Goal: Transaction & Acquisition: Subscribe to service/newsletter

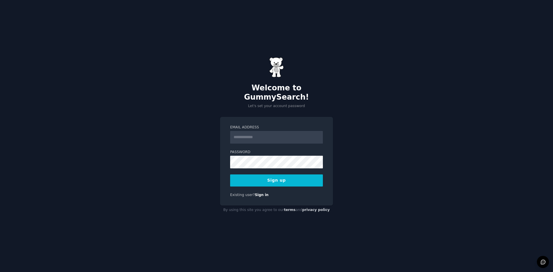
click at [261, 131] on input "Email Address" at bounding box center [276, 137] width 93 height 13
type input "**********"
click at [223, 180] on div "**********" at bounding box center [276, 161] width 113 height 89
click at [276, 177] on button "Sign up" at bounding box center [276, 180] width 93 height 12
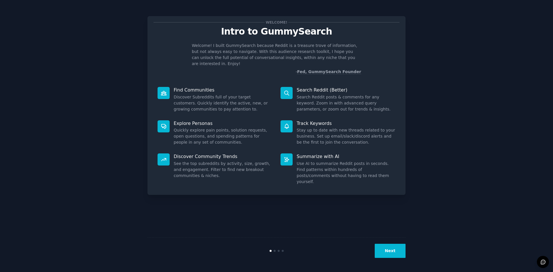
click at [421, 79] on div "Welcome! Intro to GummySearch Welcome! I built GummySearch because Reddit is a …" at bounding box center [276, 136] width 536 height 256
click at [398, 251] on button "Next" at bounding box center [389, 251] width 31 height 14
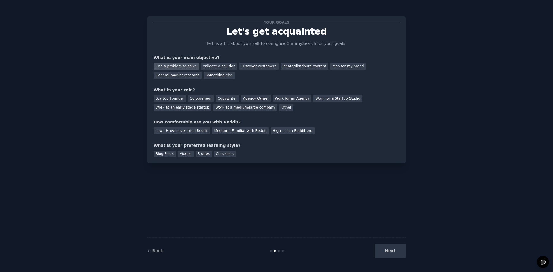
click at [183, 66] on div "Find a problem to solve" at bounding box center [175, 66] width 45 height 7
click at [284, 67] on div "Ideate/distribute content" at bounding box center [304, 66] width 48 height 7
click at [186, 65] on div "Find a problem to solve" at bounding box center [175, 66] width 45 height 7
click at [171, 98] on div "Startup Founder" at bounding box center [169, 98] width 33 height 7
click at [180, 131] on div "Low - Have never tried Reddit" at bounding box center [181, 130] width 56 height 7
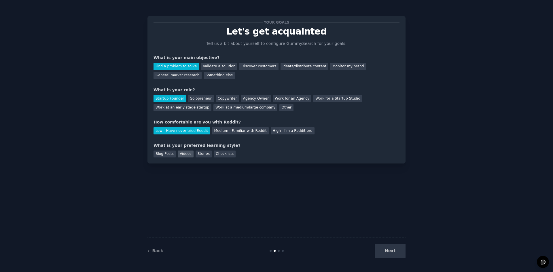
click at [182, 154] on div "Videos" at bounding box center [186, 154] width 16 height 7
click at [397, 252] on button "Next" at bounding box center [389, 251] width 31 height 14
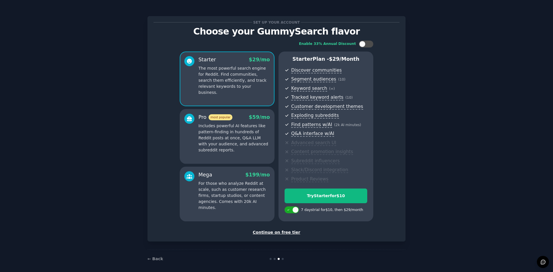
click at [283, 233] on div "Continue on free tier" at bounding box center [276, 232] width 246 height 6
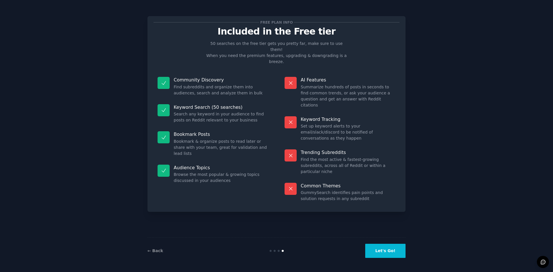
click at [393, 248] on button "Let's Go!" at bounding box center [385, 251] width 40 height 14
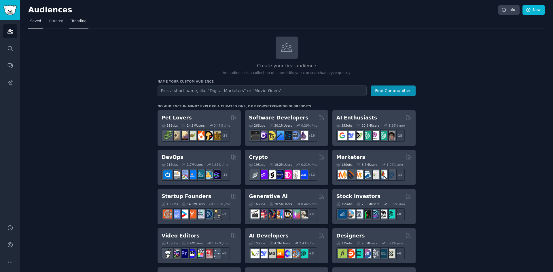
click at [73, 21] on span "Trending" at bounding box center [78, 21] width 15 height 5
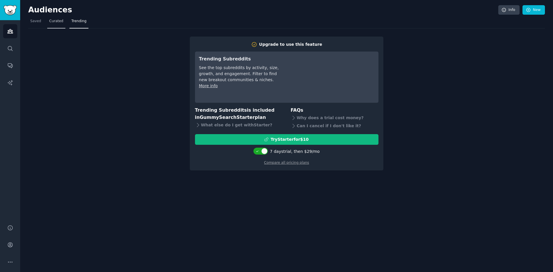
click at [50, 22] on span "Curated" at bounding box center [56, 21] width 14 height 5
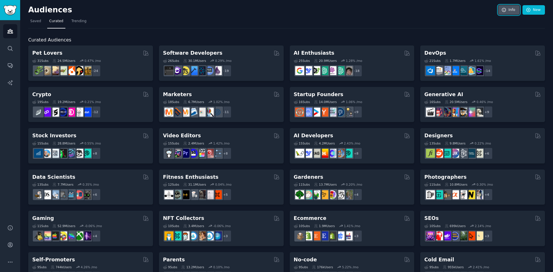
click at [509, 8] on link "Info" at bounding box center [508, 10] width 21 height 10
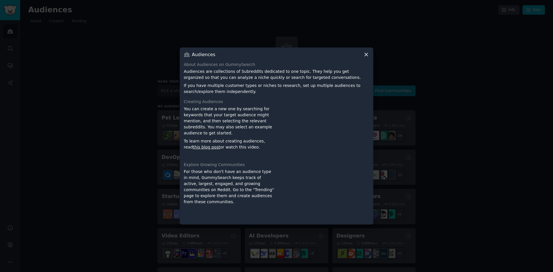
click at [365, 55] on icon at bounding box center [365, 54] width 3 height 3
